Goal: Information Seeking & Learning: Check status

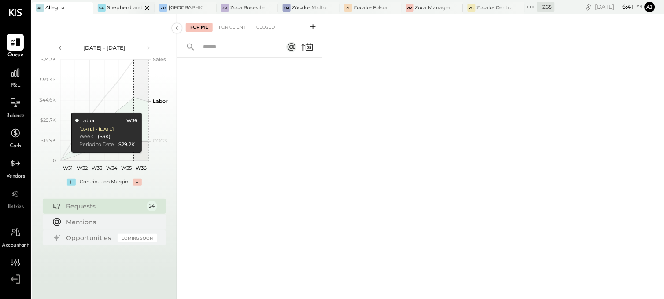
click at [127, 8] on div at bounding box center [139, 8] width 31 height 12
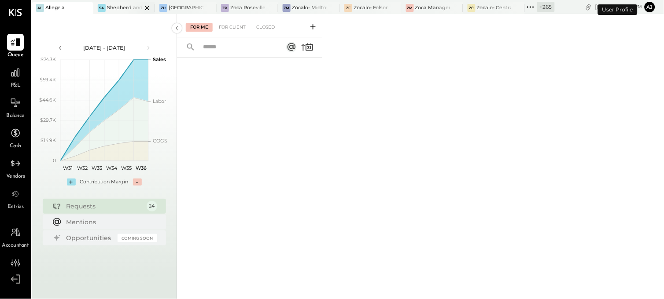
click at [128, 11] on div at bounding box center [139, 8] width 31 height 12
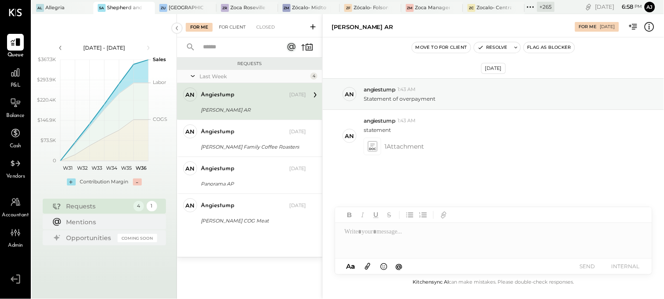
click at [230, 26] on div "For Client" at bounding box center [232, 27] width 36 height 9
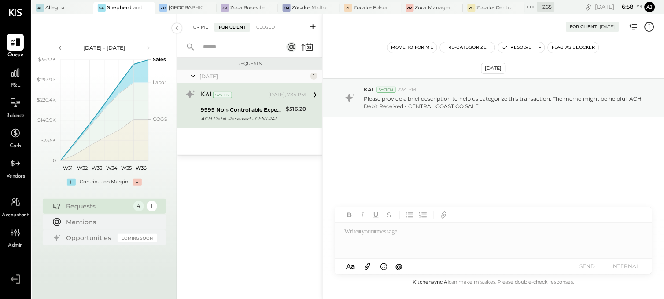
click at [201, 29] on div "For Me" at bounding box center [199, 27] width 27 height 9
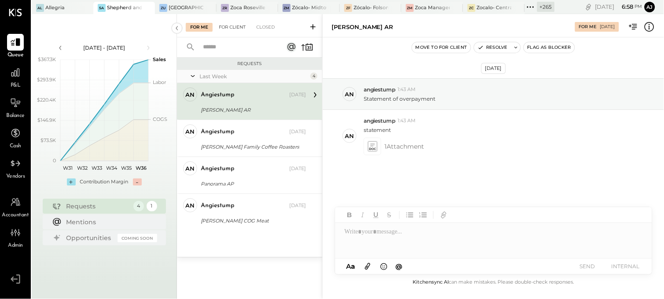
click at [222, 29] on div "For Client" at bounding box center [232, 27] width 36 height 9
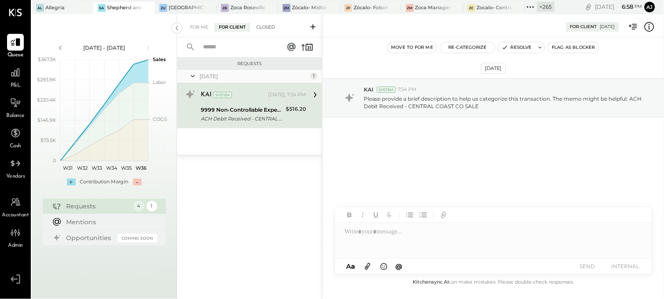
click at [265, 28] on div "Closed" at bounding box center [265, 27] width 27 height 9
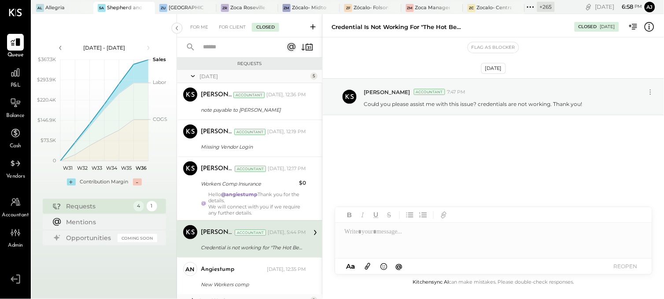
scroll to position [60, 0]
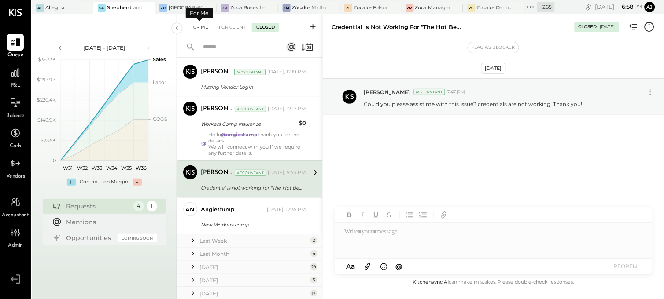
click at [199, 23] on div "For Me" at bounding box center [199, 27] width 27 height 9
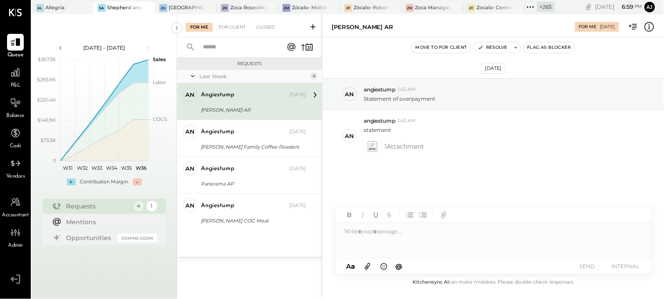
click at [226, 96] on div "angiestump" at bounding box center [217, 95] width 33 height 9
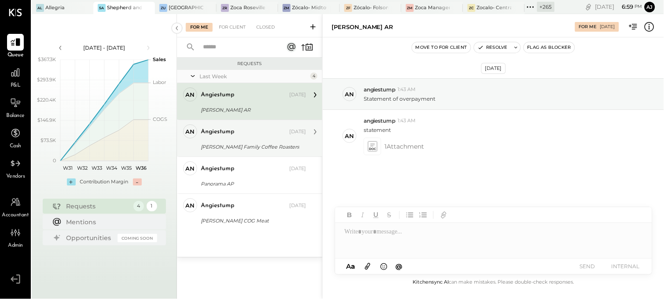
click at [239, 138] on div "angiestump Sep 03, 2025" at bounding box center [253, 132] width 105 height 15
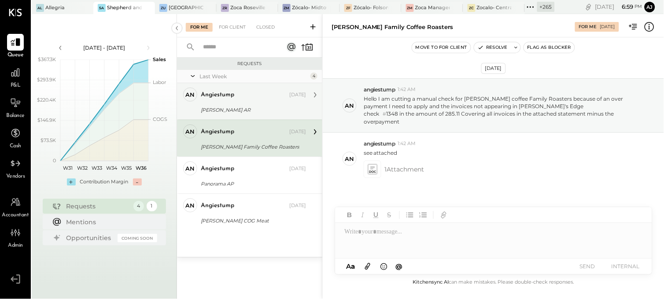
click at [241, 100] on div "angiestump Aug 31, 2025" at bounding box center [253, 95] width 105 height 12
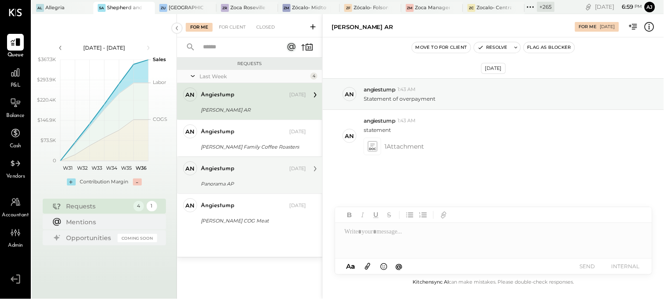
click at [256, 182] on div "Panorama AP" at bounding box center [252, 184] width 103 height 9
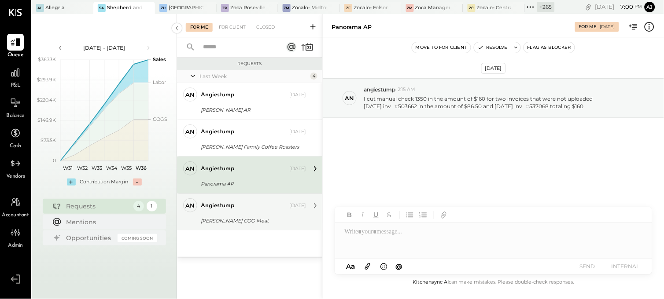
click at [256, 218] on div "[PERSON_NAME] COG Meat" at bounding box center [252, 221] width 103 height 9
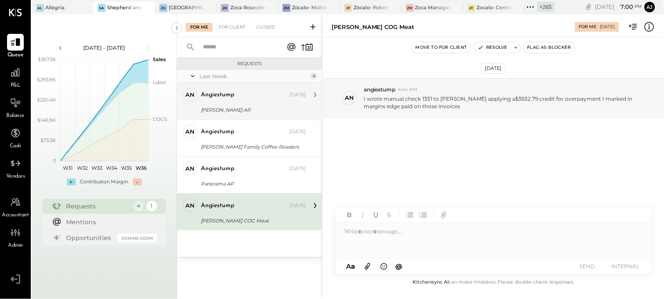
click at [251, 106] on div "[PERSON_NAME] AR" at bounding box center [252, 110] width 103 height 9
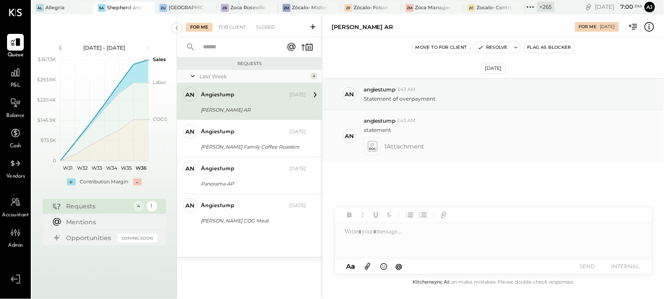
click at [373, 145] on icon at bounding box center [372, 145] width 4 height 3
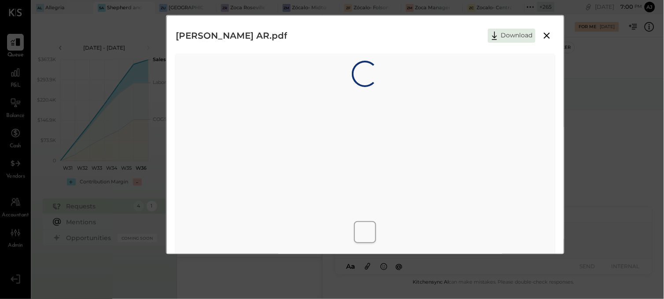
click at [547, 34] on icon at bounding box center [547, 35] width 11 height 11
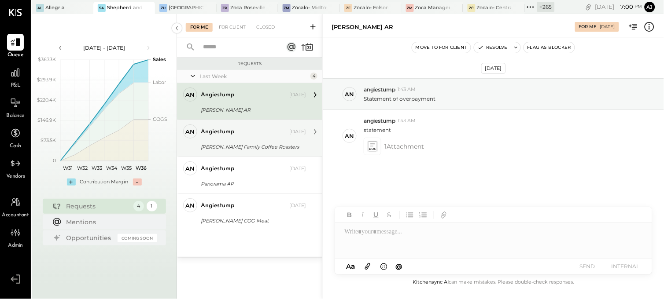
click at [232, 145] on div "[PERSON_NAME] Family Coffee Roasters" at bounding box center [252, 147] width 103 height 9
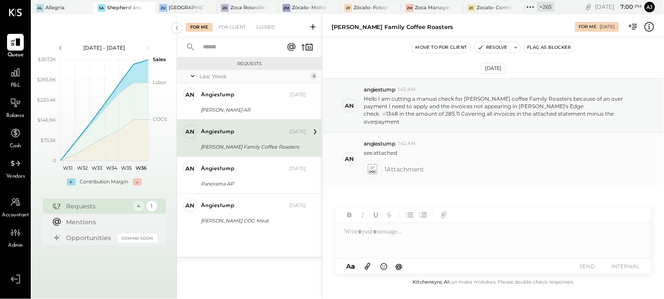
click at [374, 170] on icon at bounding box center [372, 169] width 9 height 10
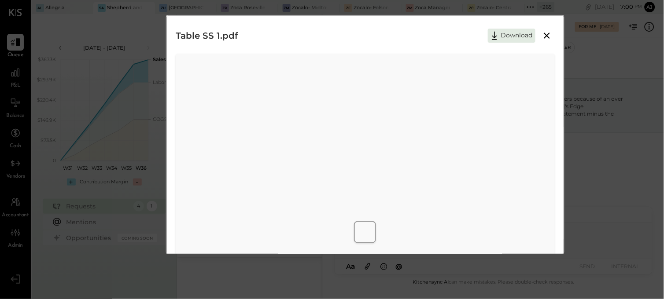
click at [547, 36] on icon at bounding box center [547, 36] width 6 height 6
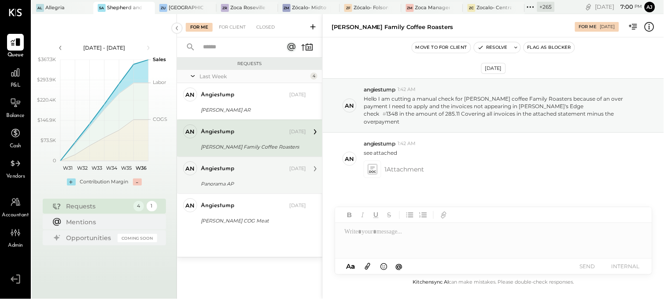
click at [236, 174] on div "angiestump Sep 03, 2025" at bounding box center [253, 169] width 105 height 12
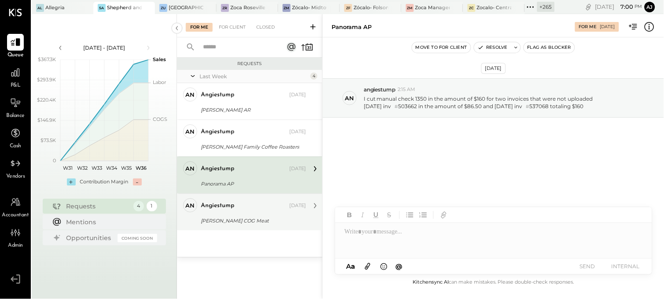
click at [243, 222] on div "[PERSON_NAME] COG Meat" at bounding box center [252, 221] width 103 height 9
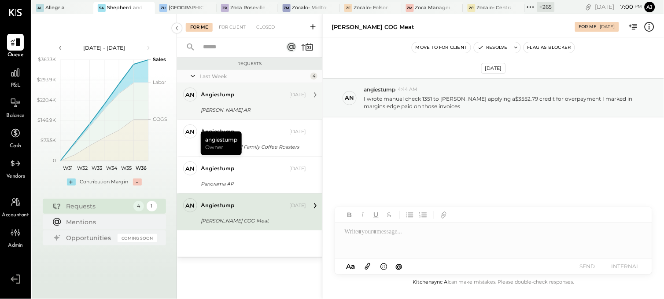
click at [198, 100] on div "an angiestump Owner" at bounding box center [190, 101] width 22 height 26
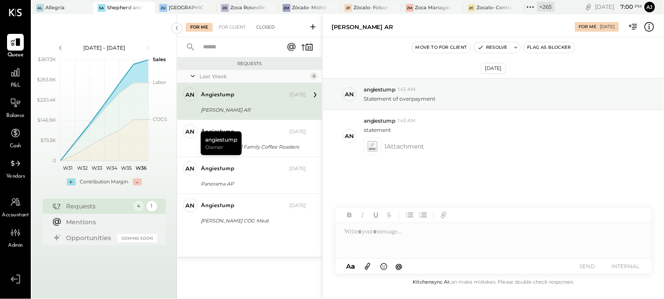
click at [266, 24] on div "Closed" at bounding box center [265, 27] width 27 height 9
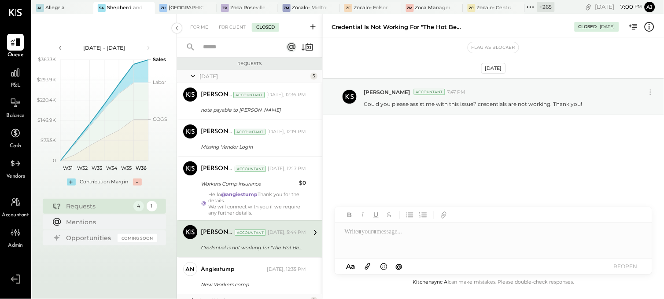
scroll to position [60, 0]
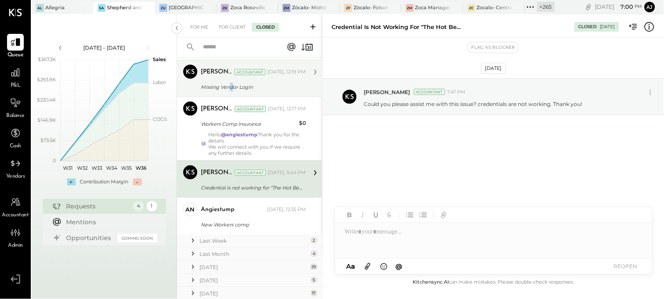
click at [232, 91] on div "Missing Vendor Login" at bounding box center [252, 87] width 103 height 11
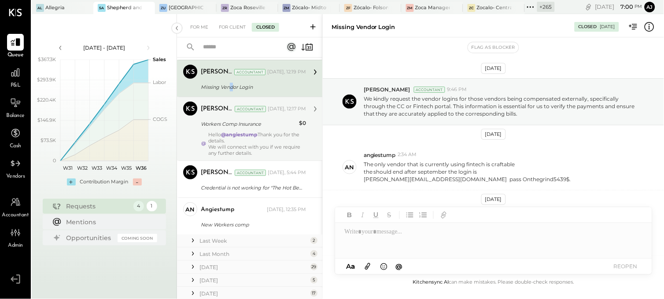
scroll to position [160, 0]
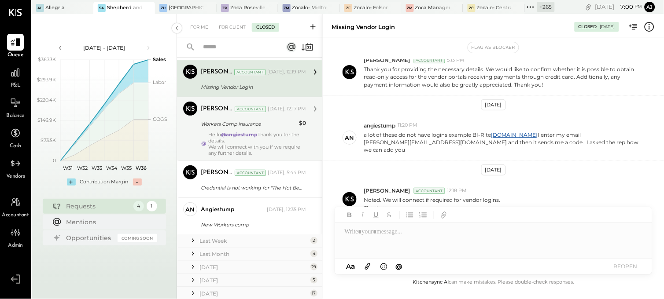
click at [250, 144] on div "We will connect with you if we require any further details." at bounding box center [257, 150] width 98 height 12
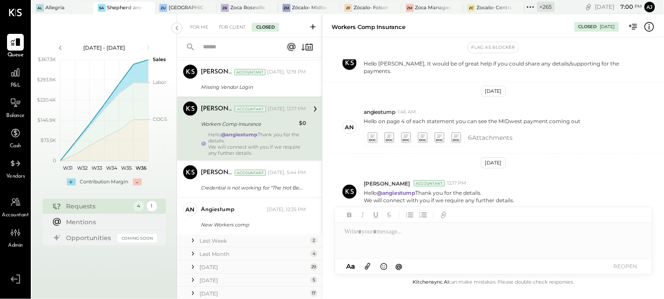
scroll to position [144, 0]
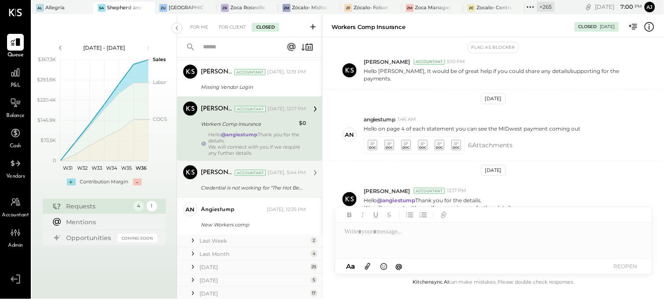
click at [245, 186] on div "Credential is not working for "The Hot Behind You" - Heritage Bank" at bounding box center [252, 188] width 103 height 9
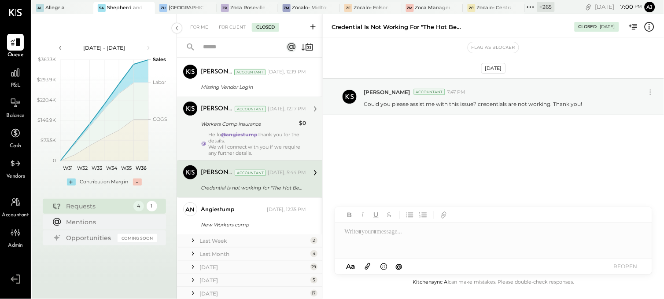
scroll to position [100, 0]
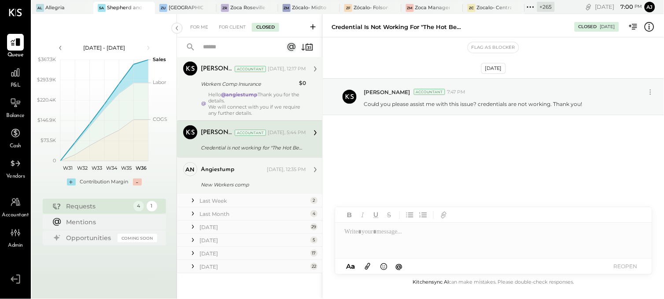
click at [216, 174] on div "angiestump" at bounding box center [217, 170] width 33 height 9
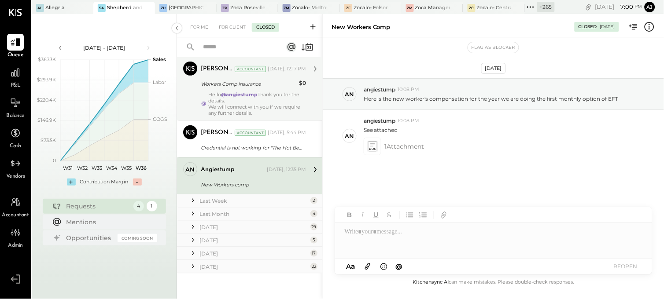
click at [194, 199] on icon at bounding box center [192, 200] width 9 height 9
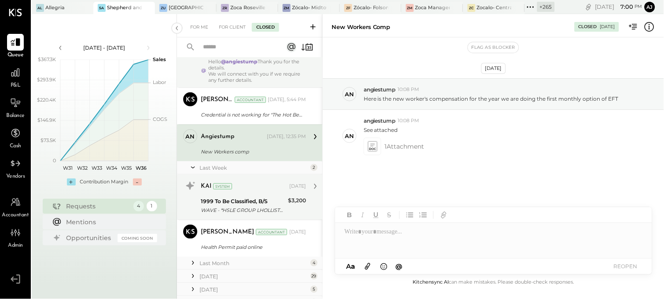
scroll to position [149, 0]
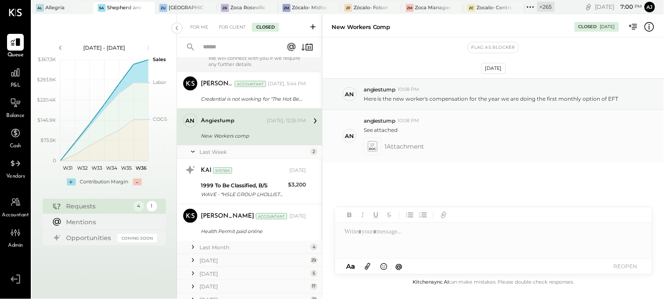
click at [368, 147] on icon at bounding box center [372, 146] width 9 height 10
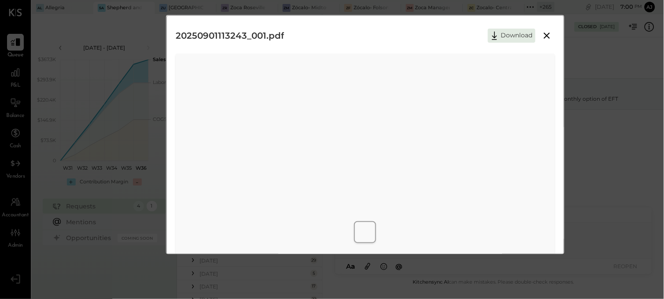
click at [548, 34] on icon at bounding box center [547, 36] width 6 height 6
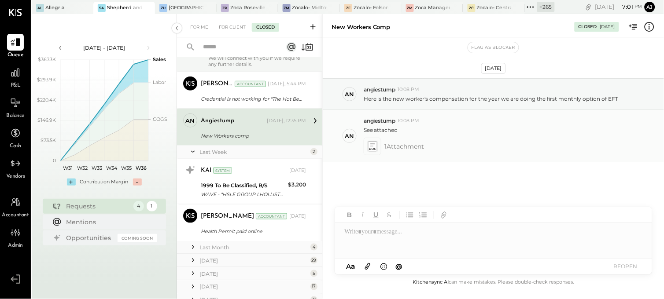
click at [375, 147] on icon at bounding box center [372, 146] width 9 height 10
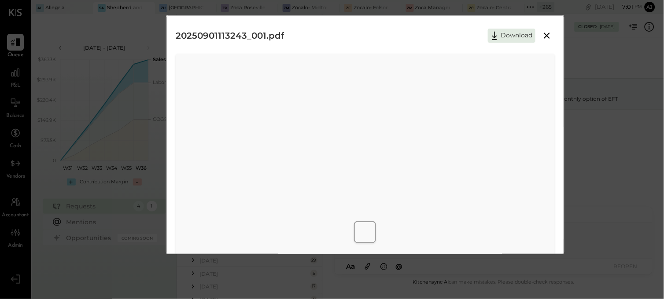
click at [551, 33] on icon at bounding box center [547, 35] width 11 height 11
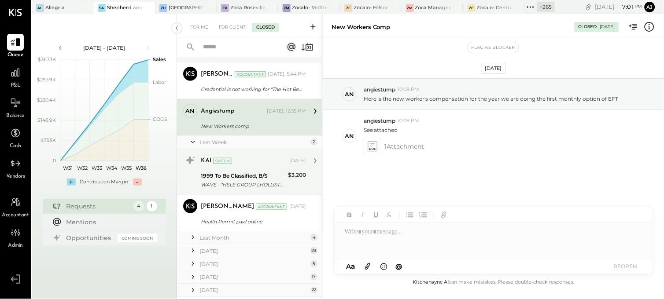
scroll to position [183, 0]
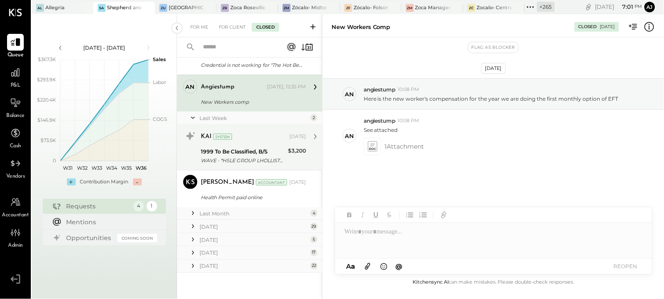
click at [233, 149] on div "1999 To Be Classified, B/S" at bounding box center [243, 152] width 85 height 9
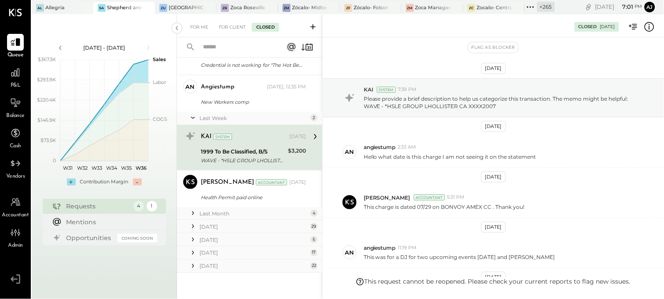
scroll to position [147, 0]
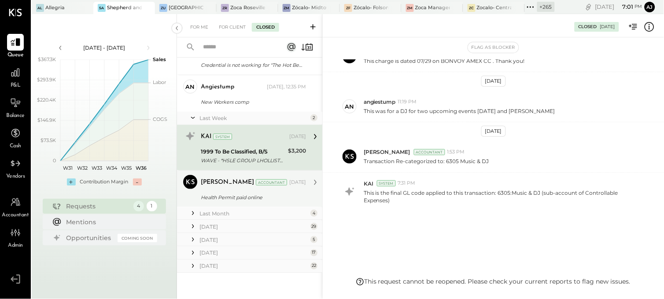
click at [243, 195] on div "Health Permit paid online" at bounding box center [252, 197] width 103 height 9
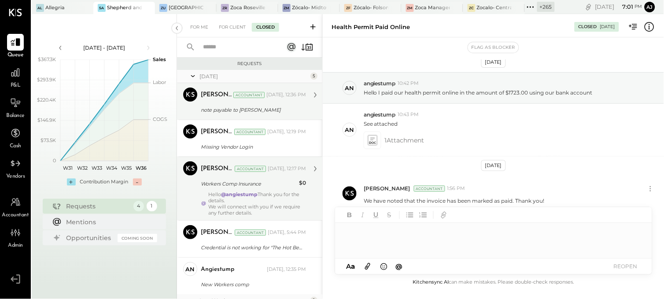
click at [229, 102] on div "Zankhana Vyas Accountant Today, 12:36 PM" at bounding box center [253, 95] width 105 height 15
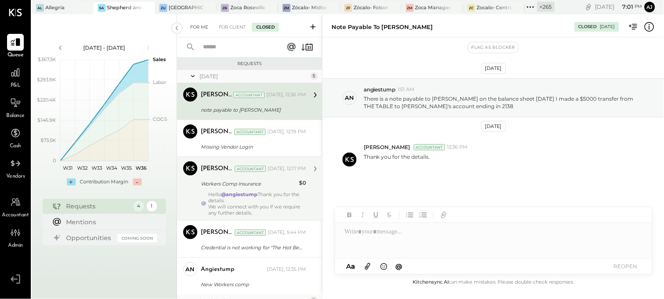
click at [200, 24] on div "For Me" at bounding box center [199, 27] width 27 height 9
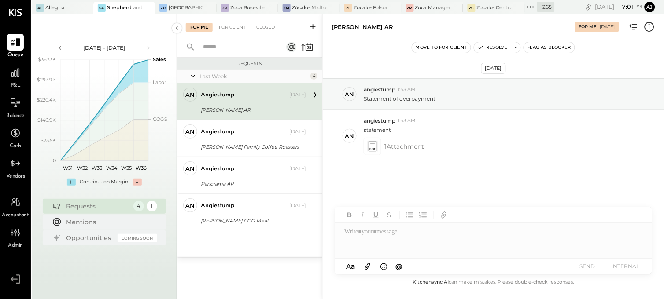
click at [236, 91] on div "angiestump" at bounding box center [244, 95] width 87 height 9
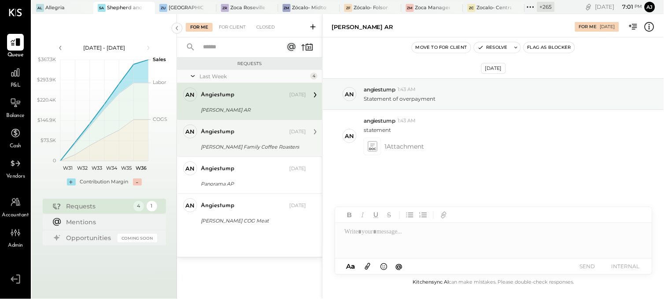
click at [240, 144] on div "[PERSON_NAME] Family Coffee Roasters" at bounding box center [252, 147] width 103 height 9
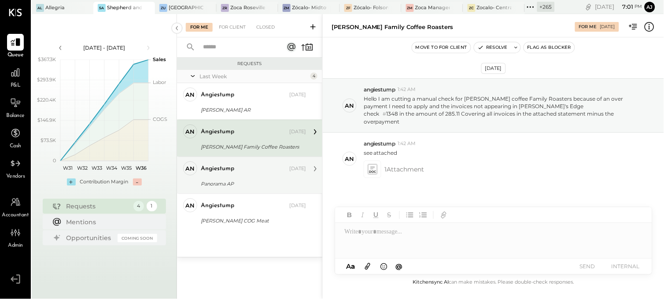
click at [245, 174] on div "angiestump Sep 03, 2025" at bounding box center [253, 169] width 105 height 12
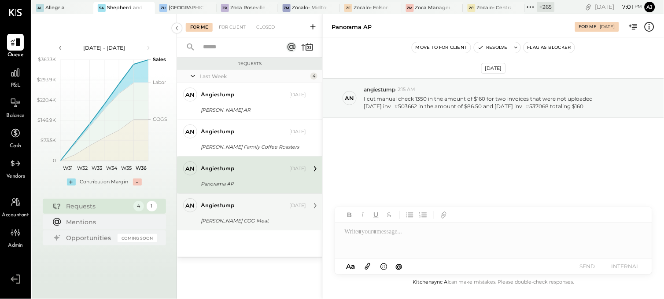
click at [248, 203] on div "angiestump" at bounding box center [244, 206] width 87 height 9
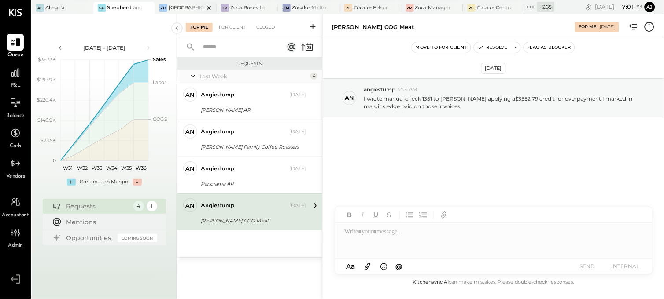
click at [189, 8] on div at bounding box center [201, 8] width 31 height 12
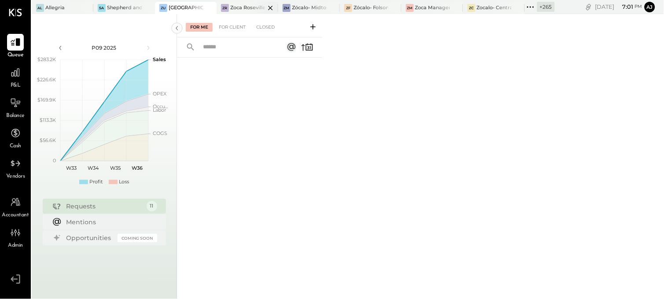
click at [248, 6] on div at bounding box center [263, 8] width 31 height 12
click at [304, 4] on div "Zócalo- Midtown (Zoca Inc.)" at bounding box center [309, 7] width 35 height 7
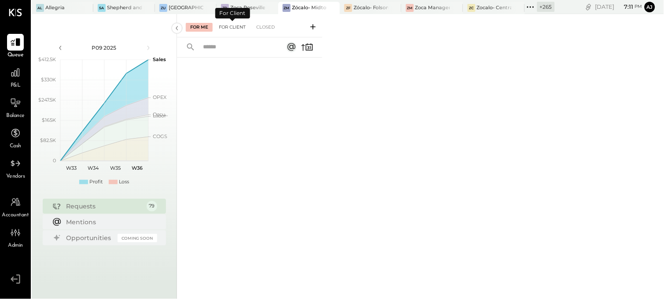
click at [235, 27] on div "For Client" at bounding box center [232, 27] width 36 height 9
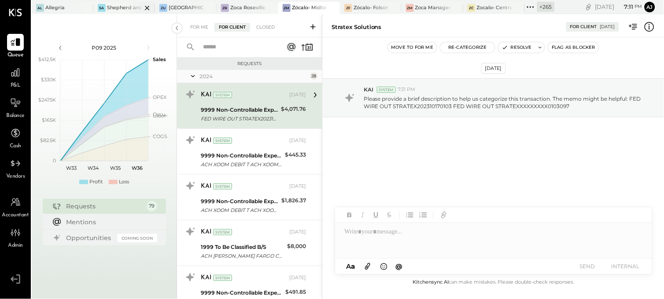
click at [128, 6] on div at bounding box center [139, 8] width 31 height 12
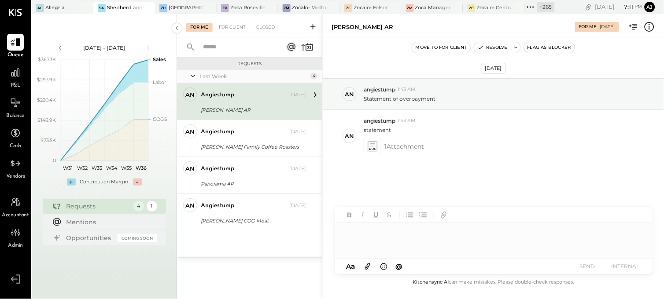
click at [240, 91] on div "angiestump" at bounding box center [244, 95] width 87 height 9
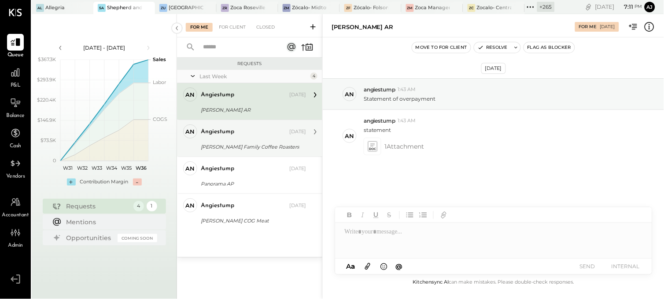
click at [228, 129] on div "angiestump" at bounding box center [217, 132] width 33 height 9
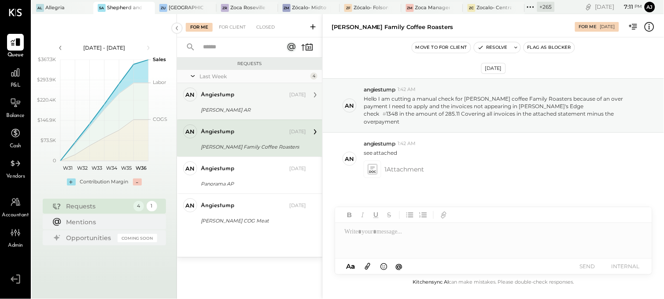
click at [230, 112] on div "[PERSON_NAME] AR" at bounding box center [252, 110] width 103 height 9
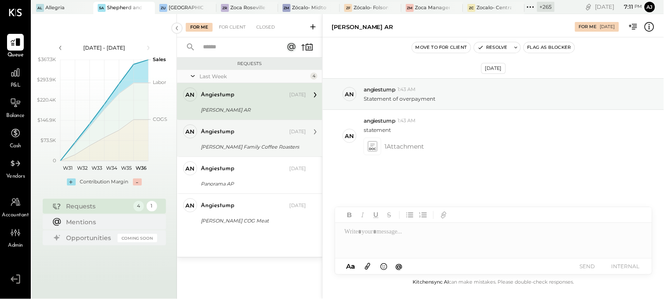
click at [239, 148] on div "[PERSON_NAME] Family Coffee Roasters" at bounding box center [252, 147] width 103 height 9
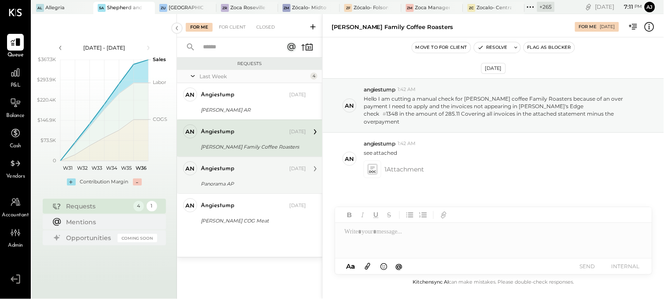
click at [243, 182] on div "Panorama AP" at bounding box center [252, 184] width 103 height 9
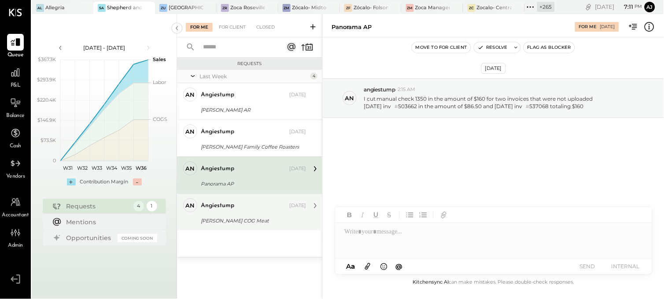
click at [243, 208] on div "angiestump" at bounding box center [244, 206] width 87 height 9
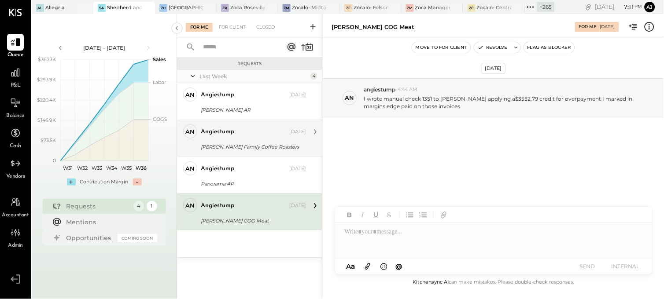
click at [239, 138] on div "angiestump Sep 03, 2025" at bounding box center [253, 132] width 105 height 15
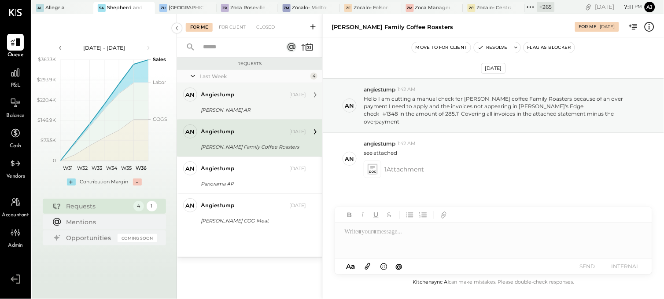
click at [240, 103] on div "angiestump Aug 31, 2025 Allen Brothers AR statement" at bounding box center [253, 102] width 105 height 28
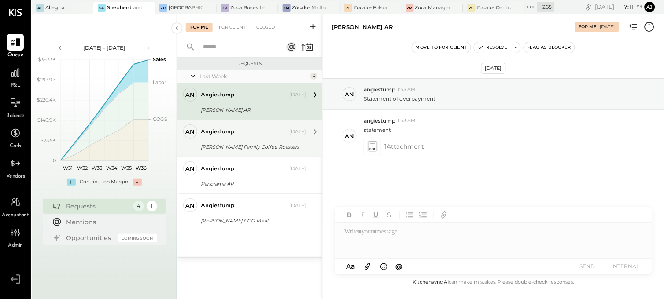
click at [247, 139] on div "angiestump Sep 03, 2025" at bounding box center [253, 132] width 105 height 15
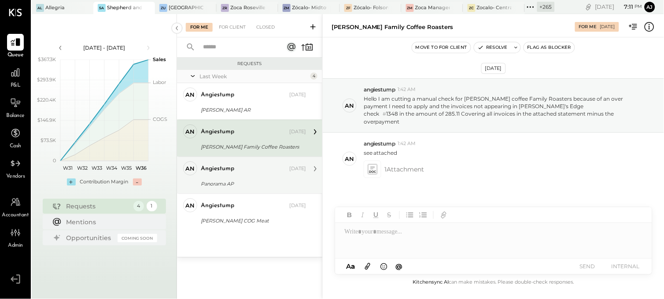
click at [240, 181] on div "Panorama AP" at bounding box center [252, 184] width 103 height 9
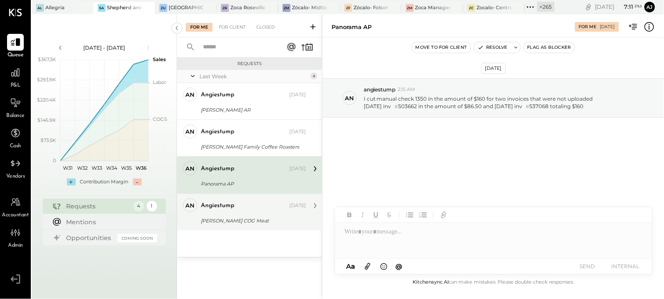
click at [236, 225] on div "[PERSON_NAME] COG Meat" at bounding box center [252, 221] width 103 height 11
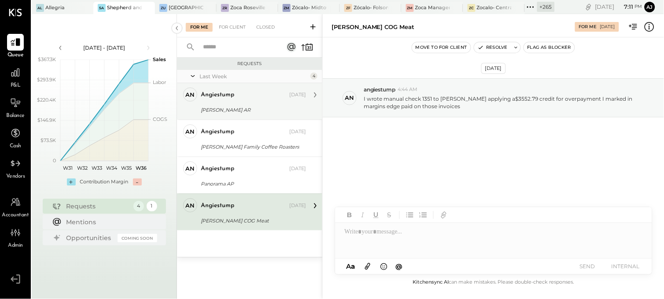
click at [242, 108] on div "[PERSON_NAME] AR" at bounding box center [252, 110] width 103 height 9
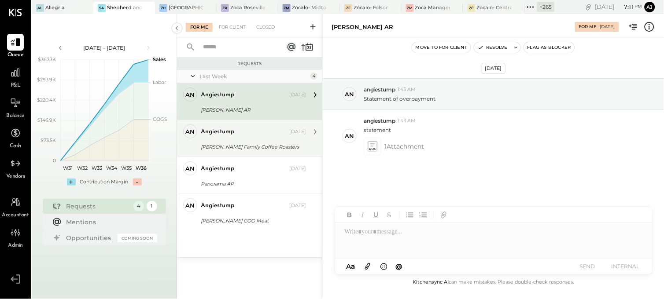
click at [244, 139] on div "angiestump Sep 03, 2025" at bounding box center [253, 132] width 105 height 15
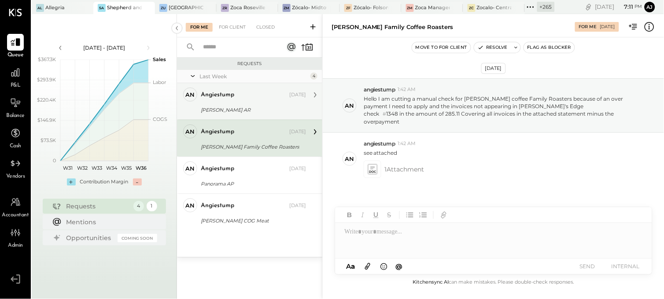
click at [238, 108] on div "[PERSON_NAME] AR" at bounding box center [252, 110] width 103 height 9
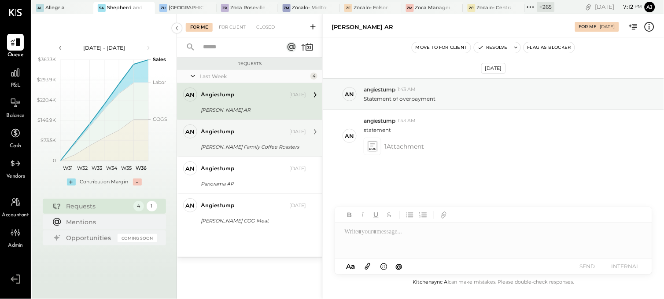
click at [239, 128] on div "angiestump" at bounding box center [244, 132] width 87 height 9
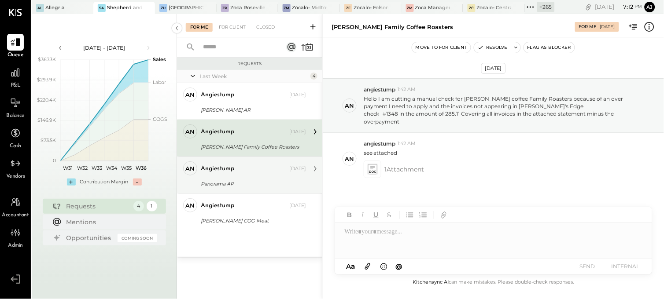
click at [241, 182] on div "Panorama AP" at bounding box center [252, 184] width 103 height 9
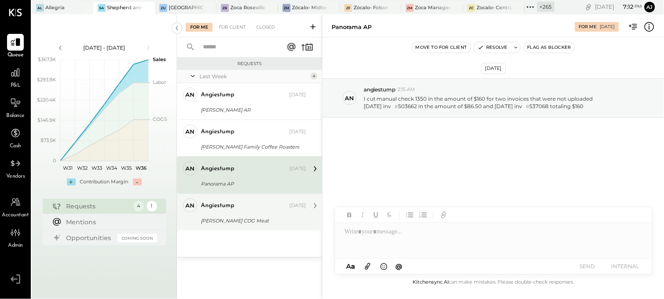
click at [243, 214] on div "angiestump Sep 03, 2025 Allen Brothers COG Meat I wrote manual check 1351 to al…" at bounding box center [253, 213] width 105 height 28
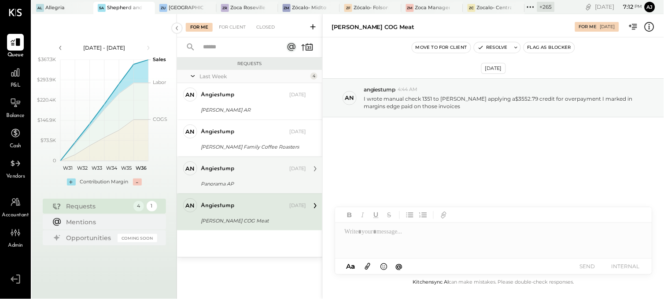
click at [238, 177] on div "angiestump Sep 03, 2025 Panorama AP I cut manual check 1350 in the amount of $1…" at bounding box center [253, 176] width 105 height 28
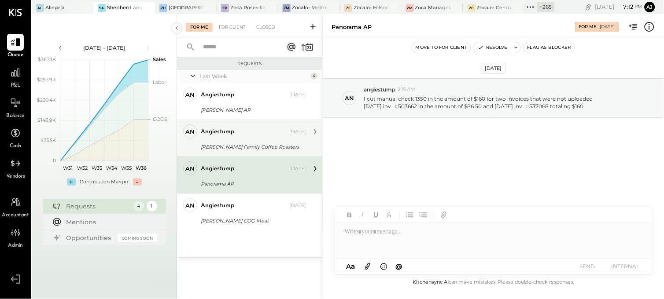
click at [245, 142] on div "[PERSON_NAME] Family Coffee Roasters" at bounding box center [252, 147] width 103 height 11
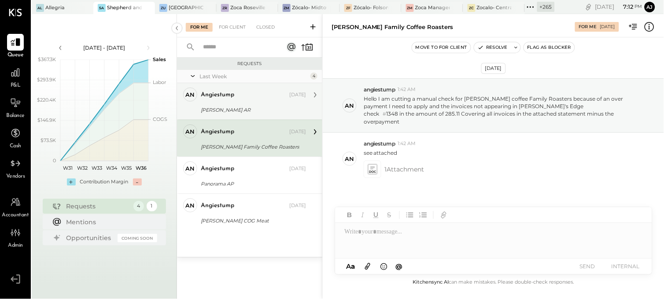
click at [244, 111] on div "[PERSON_NAME] AR" at bounding box center [252, 110] width 103 height 9
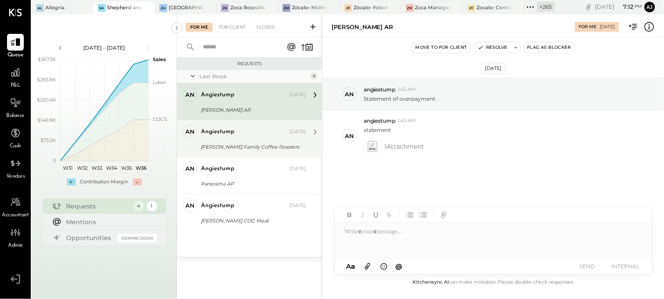
click at [240, 143] on div "[PERSON_NAME] Family Coffee Roasters" at bounding box center [252, 147] width 103 height 9
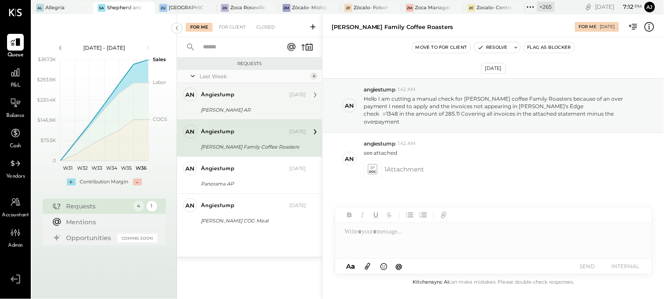
click at [240, 111] on div "[PERSON_NAME] AR" at bounding box center [252, 110] width 103 height 9
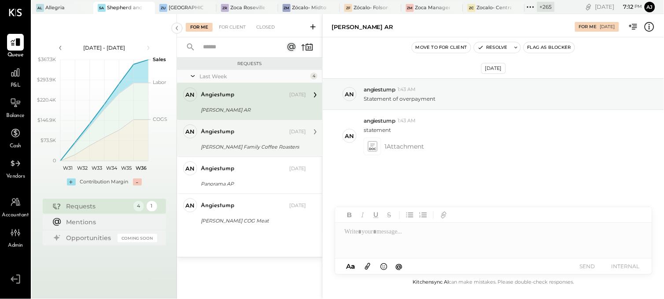
click at [234, 143] on div "[PERSON_NAME] Family Coffee Roasters" at bounding box center [252, 147] width 103 height 9
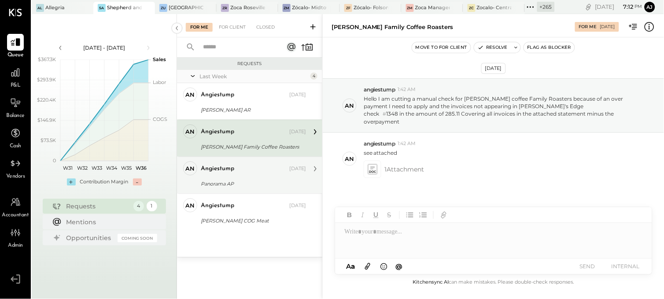
click at [232, 168] on div "angiestump" at bounding box center [217, 169] width 33 height 9
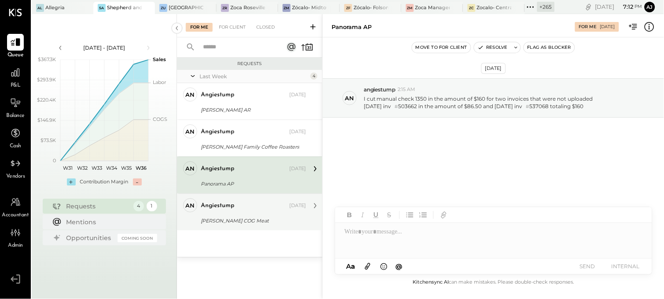
click at [230, 203] on div "angiestump" at bounding box center [217, 206] width 33 height 9
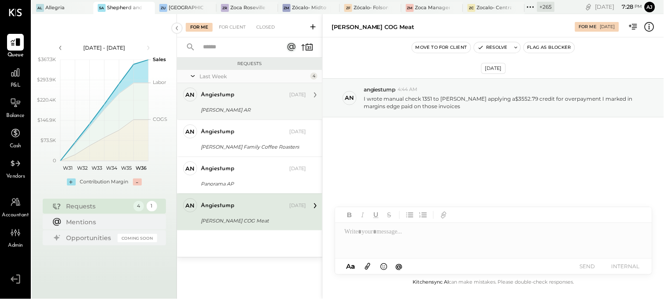
click at [223, 95] on div "angiestump" at bounding box center [217, 95] width 33 height 9
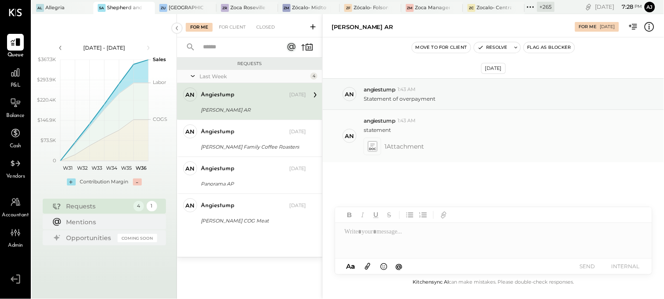
click at [373, 148] on icon at bounding box center [372, 146] width 9 height 10
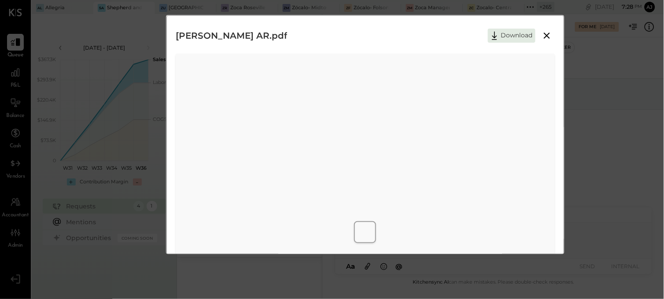
click at [548, 34] on icon at bounding box center [547, 36] width 6 height 6
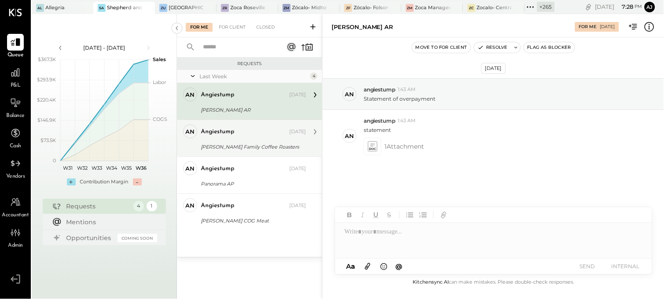
click at [260, 152] on div "an angiestump Owner angiestump Sep 03, 2025 Thorton Family Coffee Roasters see …" at bounding box center [249, 138] width 145 height 37
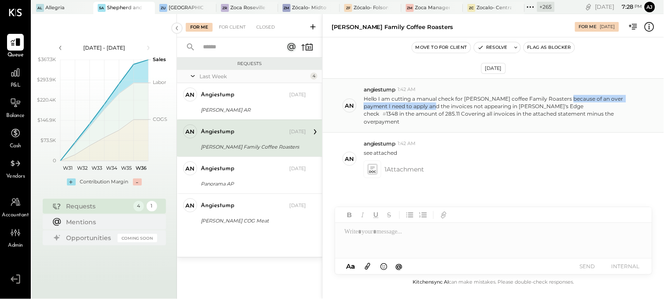
drag, startPoint x: 411, startPoint y: 103, endPoint x: 566, endPoint y: 100, distance: 155.1
click at [566, 100] on p "Hello I am cutting a manual check for thorton coffee Family Roasters because of…" at bounding box center [503, 110] width 279 height 30
drag, startPoint x: 566, startPoint y: 100, endPoint x: 510, endPoint y: 113, distance: 58.3
click at [510, 113] on div "check # 1348 in the amount of 285.11 Covering all invoices in the attached stat…" at bounding box center [503, 117] width 279 height 15
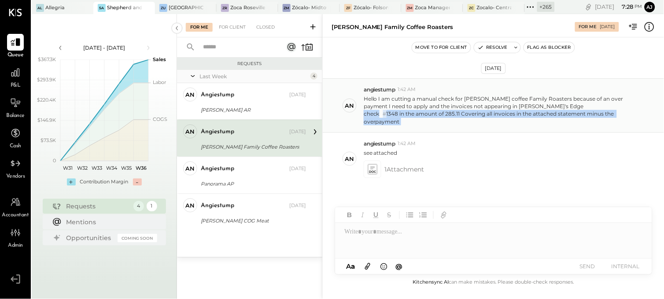
click at [510, 113] on div "check # 1348 in the amount of 285.11 Covering all invoices in the attached stat…" at bounding box center [503, 117] width 279 height 15
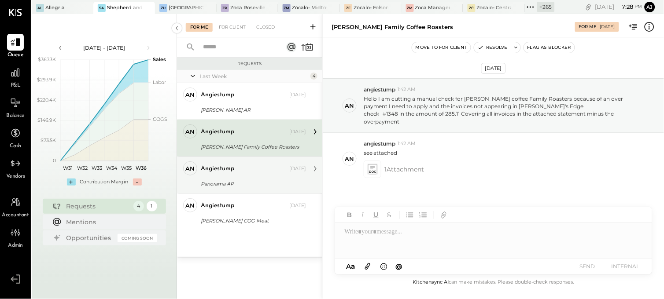
click at [249, 181] on div "Panorama AP" at bounding box center [252, 184] width 103 height 9
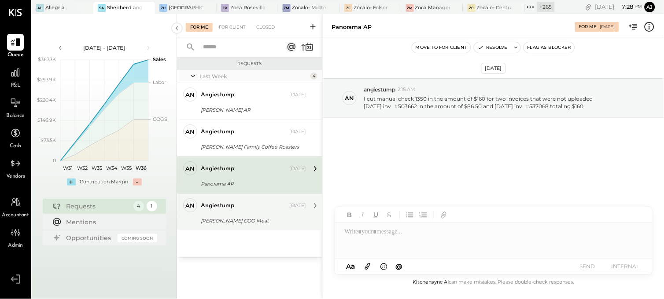
click at [255, 211] on div "angiestump Sep 03, 2025" at bounding box center [253, 206] width 105 height 12
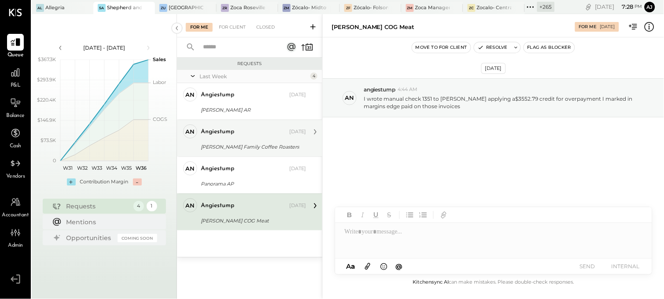
click at [269, 143] on div "[PERSON_NAME] Family Coffee Roasters" at bounding box center [252, 147] width 103 height 9
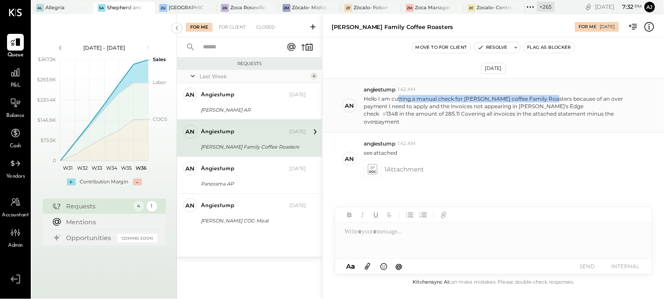
drag, startPoint x: 398, startPoint y: 100, endPoint x: 548, endPoint y: 100, distance: 150.2
click at [548, 100] on p "Hello I am cutting a manual check for thorton coffee Family Roasters because of…" at bounding box center [503, 110] width 279 height 30
drag, startPoint x: 548, startPoint y: 100, endPoint x: 507, endPoint y: 112, distance: 42.5
click at [507, 112] on div "check # 1348 in the amount of 285.11 Covering all invoices in the attached stat…" at bounding box center [503, 117] width 279 height 15
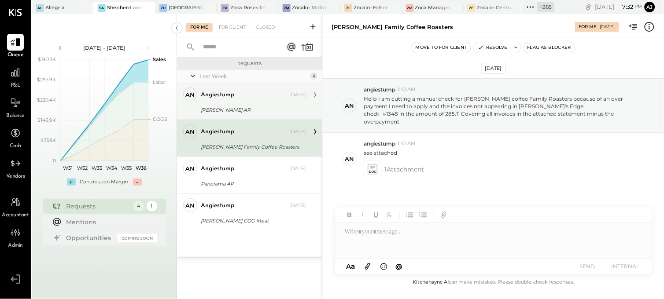
click at [250, 113] on div "[PERSON_NAME] AR" at bounding box center [252, 110] width 103 height 9
